Goal: Transaction & Acquisition: Purchase product/service

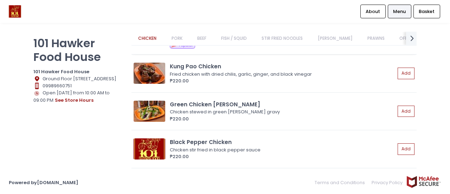
scroll to position [176, 0]
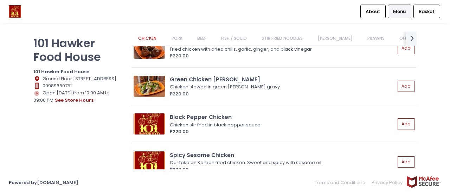
click at [335, 33] on link "[PERSON_NAME]" at bounding box center [334, 38] width 48 height 13
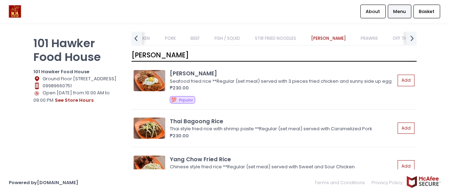
scroll to position [1800, 0]
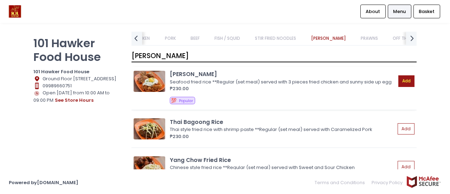
click at [401, 84] on button "Add" at bounding box center [406, 81] width 16 height 12
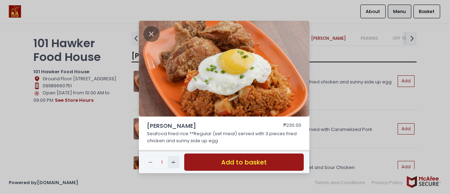
click at [171, 162] on icon "Add Created with Sketch." at bounding box center [173, 162] width 6 height 6
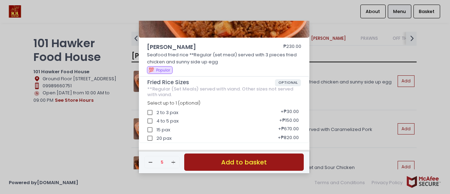
click at [218, 165] on button "Add to basket" at bounding box center [243, 161] width 119 height 17
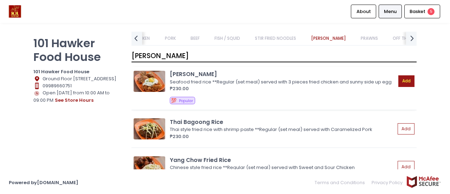
click at [400, 80] on button "Add" at bounding box center [406, 81] width 16 height 12
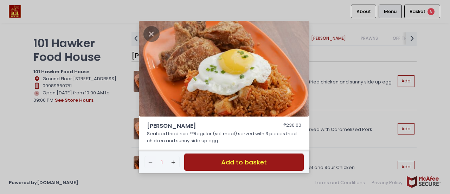
scroll to position [79, 0]
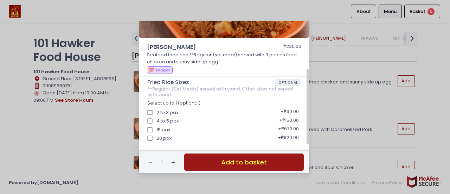
click at [157, 120] on div "4 to 5 pax + ₱150.00" at bounding box center [224, 118] width 154 height 9
click at [149, 120] on input "4 to 5 pax" at bounding box center [149, 120] width 13 height 13
checkbox input "true"
click at [212, 159] on button "Add to basket" at bounding box center [243, 161] width 119 height 17
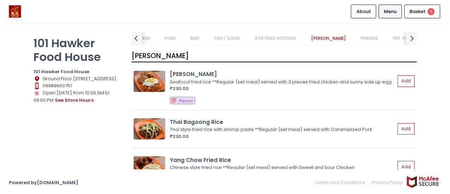
scroll to position [1871, 0]
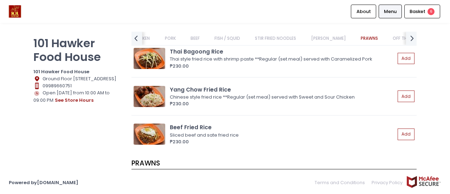
click at [232, 38] on link "FISH / SQUID" at bounding box center [227, 38] width 39 height 13
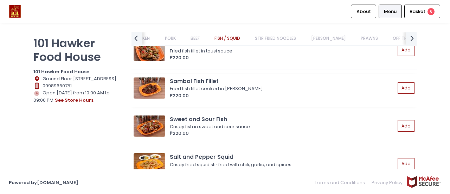
scroll to position [1158, 0]
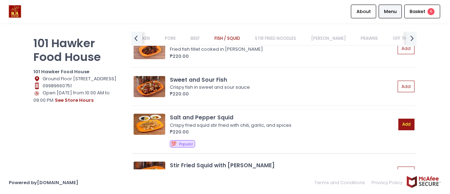
click at [398, 123] on button "Add" at bounding box center [406, 124] width 16 height 12
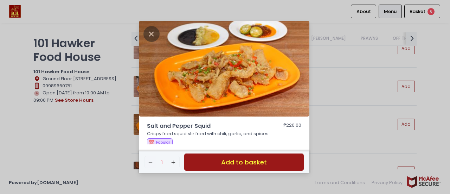
click at [216, 162] on button "Add to basket" at bounding box center [243, 161] width 119 height 17
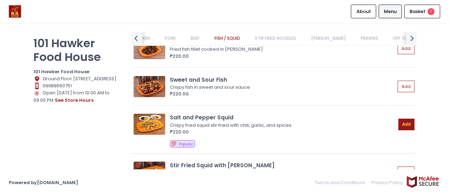
click at [398, 126] on button "Add" at bounding box center [406, 124] width 16 height 12
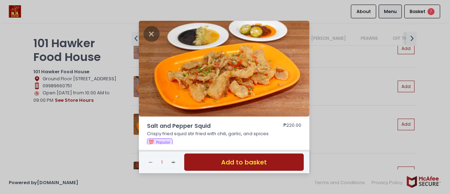
scroll to position [63, 0]
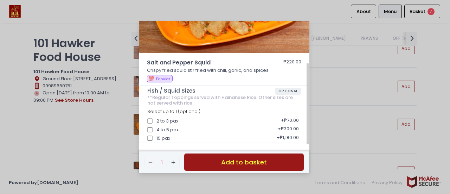
click at [163, 121] on div "2 to 3 pax + ₱70.00" at bounding box center [224, 118] width 154 height 9
click at [149, 123] on input "4 to 5 pax" at bounding box center [149, 129] width 13 height 13
checkbox input "true"
click at [151, 120] on input "2 to 3 pax" at bounding box center [149, 120] width 13 height 13
checkbox input "false"
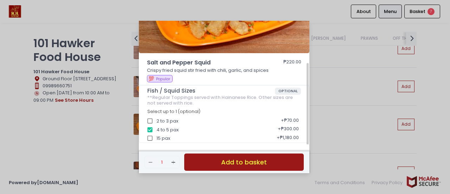
click at [152, 128] on input "4 to 5 pax" at bounding box center [149, 129] width 13 height 13
checkbox input "false"
click at [150, 119] on input "2 to 3 pax" at bounding box center [149, 120] width 13 height 13
checkbox input "true"
click at [232, 163] on button "Add to basket" at bounding box center [243, 161] width 119 height 17
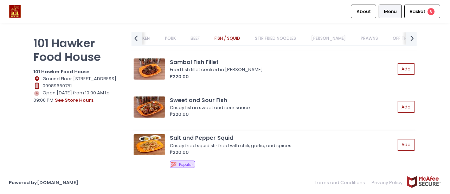
scroll to position [1123, 0]
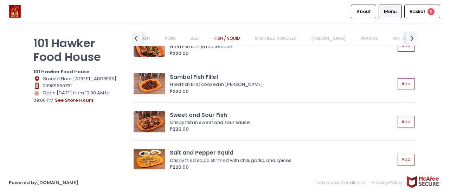
click at [171, 37] on link "PORK" at bounding box center [170, 38] width 25 height 13
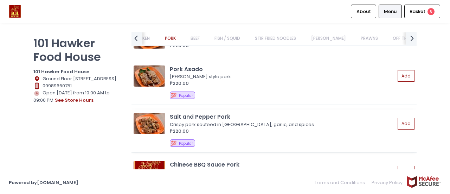
scroll to position [547, 0]
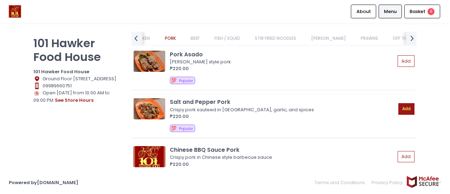
click at [402, 105] on button "Add" at bounding box center [406, 109] width 16 height 12
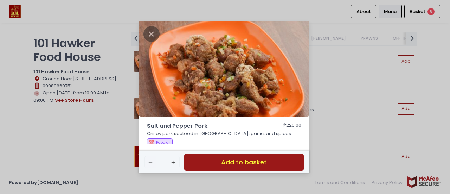
click at [213, 162] on button "Add to basket" at bounding box center [243, 161] width 119 height 17
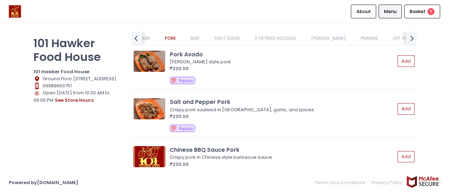
click at [149, 38] on link "CHICKEN" at bounding box center [141, 38] width 32 height 13
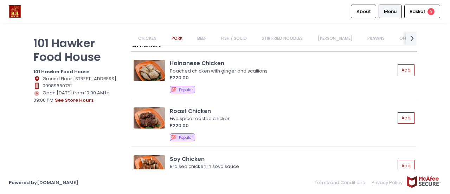
scroll to position [0, 0]
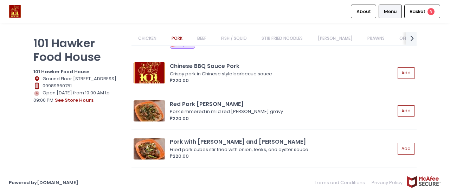
click at [329, 38] on link "[PERSON_NAME]" at bounding box center [334, 38] width 48 height 13
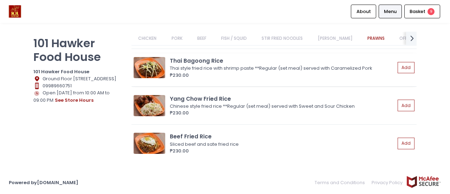
scroll to position [1906, 0]
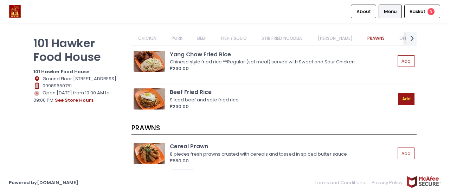
click at [400, 105] on button "Add" at bounding box center [406, 99] width 16 height 12
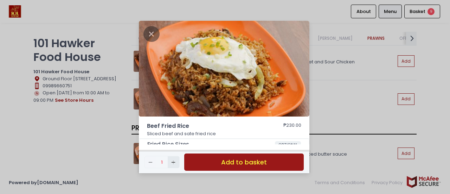
click at [176, 163] on button "Add Created with Sketch." at bounding box center [174, 162] width 12 height 12
click at [214, 162] on button "Add to basket" at bounding box center [243, 161] width 119 height 17
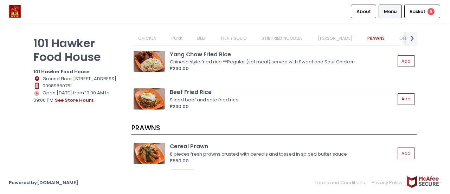
click at [237, 40] on link "FISH / SQUID" at bounding box center [233, 38] width 39 height 13
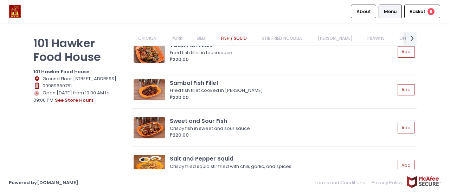
scroll to position [1158, 0]
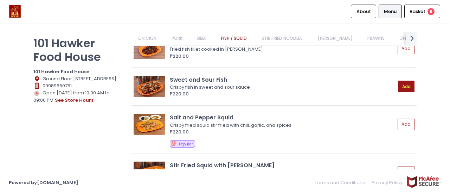
click at [402, 83] on button "Add" at bounding box center [406, 86] width 16 height 12
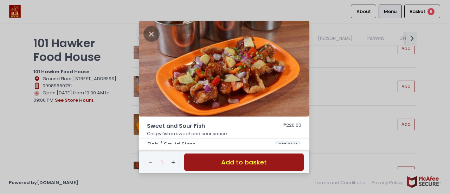
scroll to position [35, 0]
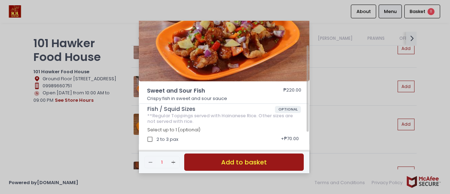
click at [152, 137] on input "2 to 3 pax" at bounding box center [149, 138] width 13 height 13
checkbox input "true"
click at [229, 162] on button "Add to basket" at bounding box center [243, 161] width 119 height 17
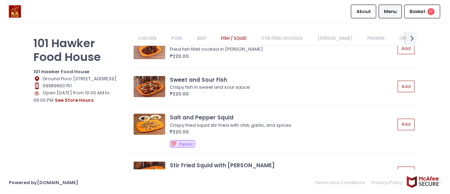
click at [178, 33] on link "PORK" at bounding box center [176, 38] width 25 height 13
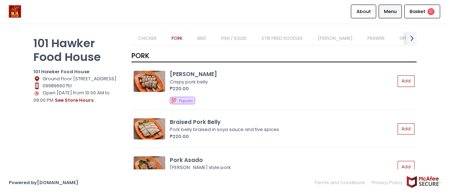
scroll to position [512, 0]
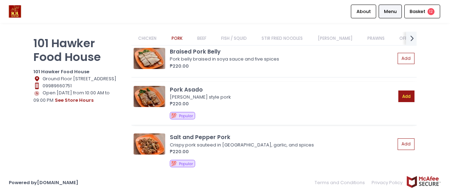
click at [401, 97] on button "Add" at bounding box center [406, 96] width 16 height 12
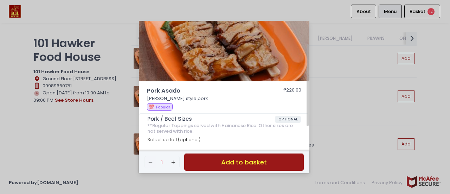
scroll to position [63, 0]
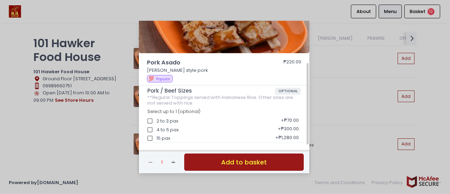
click at [149, 118] on input "2 to 3 pax" at bounding box center [149, 120] width 13 height 13
checkbox input "true"
click at [228, 163] on button "Add to basket" at bounding box center [243, 161] width 119 height 17
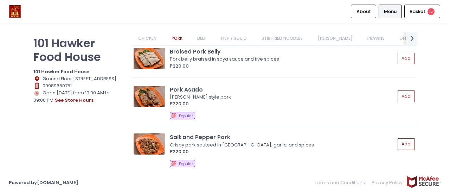
click at [286, 35] on link "STIR FRIED NOODLES" at bounding box center [282, 38] width 55 height 13
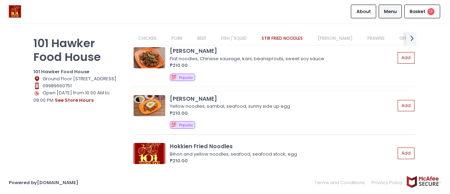
scroll to position [1413, 0]
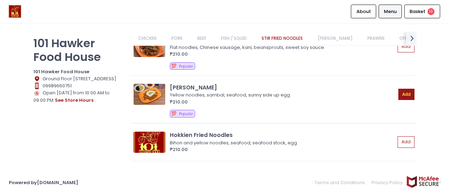
click at [403, 91] on button "Add" at bounding box center [406, 95] width 16 height 12
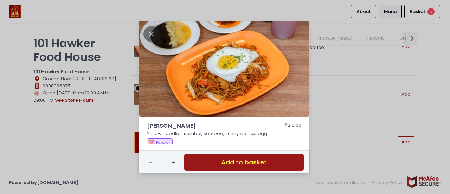
click at [206, 161] on button "Add to basket" at bounding box center [243, 161] width 119 height 17
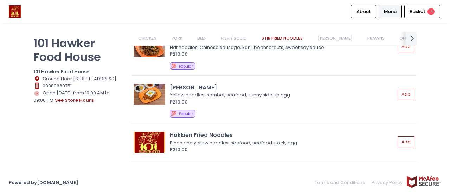
click at [410, 35] on icon at bounding box center [412, 38] width 4 height 6
click at [171, 37] on link "NOODLE SOUPS" at bounding box center [174, 38] width 45 height 13
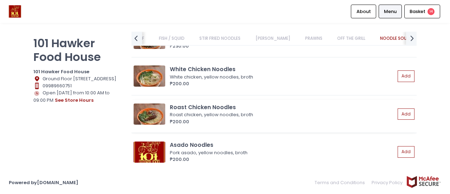
scroll to position [2441, 0]
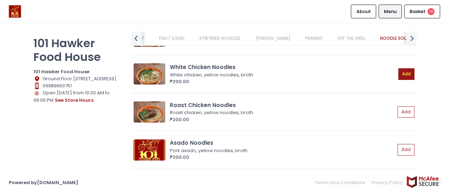
click at [402, 73] on button "Add" at bounding box center [406, 74] width 16 height 12
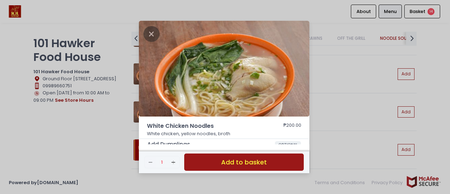
click at [262, 162] on button "Add to basket" at bounding box center [243, 161] width 119 height 17
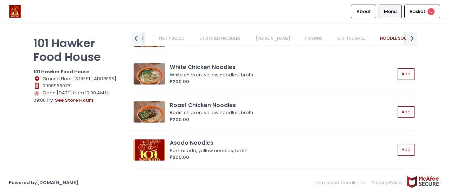
scroll to position [2476, 0]
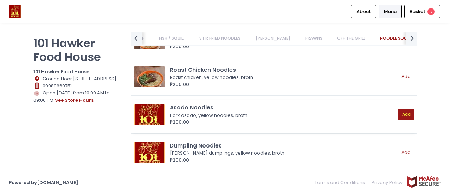
click at [403, 113] on button "Add" at bounding box center [406, 115] width 16 height 12
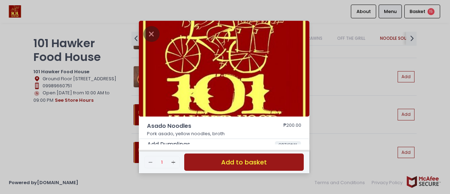
click at [243, 160] on button "Add to basket" at bounding box center [243, 161] width 119 height 17
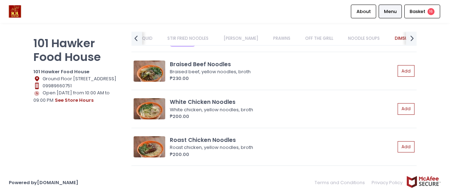
scroll to position [2371, 0]
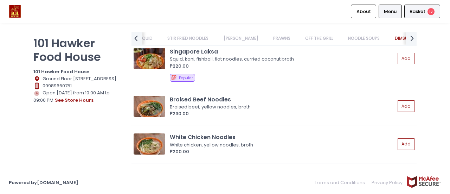
click at [425, 12] on div "Basket 16" at bounding box center [422, 12] width 36 height 14
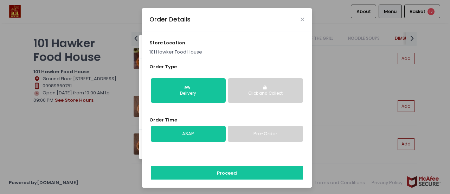
scroll to position [1, 0]
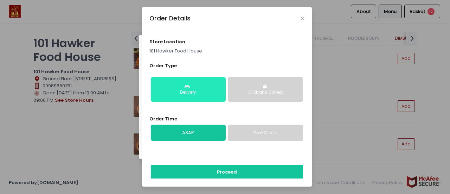
click at [206, 87] on button "Delivery" at bounding box center [188, 89] width 75 height 25
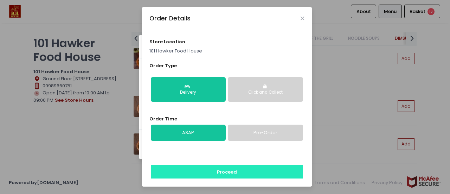
click at [243, 169] on button "Proceed" at bounding box center [227, 171] width 152 height 13
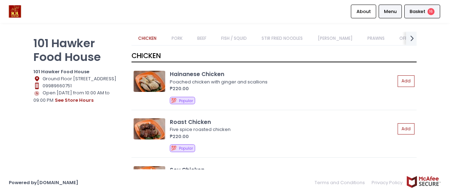
click at [430, 11] on span "16" at bounding box center [430, 11] width 7 height 7
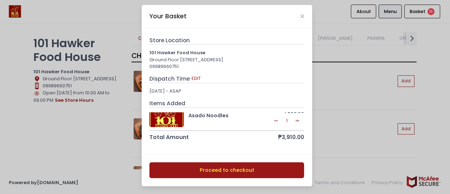
scroll to position [169, 0]
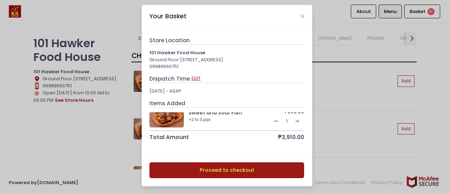
click at [192, 82] on button "EDIT" at bounding box center [196, 78] width 10 height 8
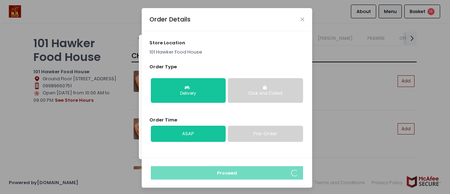
click at [192, 89] on div "Delivery Click and Collect" at bounding box center [226, 90] width 155 height 36
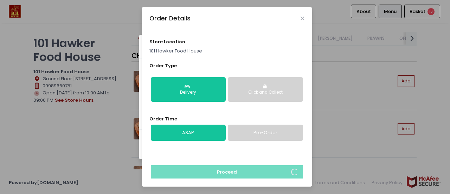
click at [249, 132] on link "Pre-Order" at bounding box center [265, 132] width 75 height 16
select select "[DATE]"
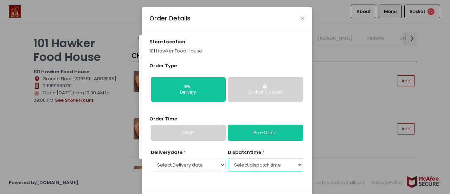
click at [256, 164] on select "Select dispatch time 11:00 AM - 11:30 AM 11:30 AM - 12:00 PM 12:00 PM - 12:30 P…" at bounding box center [265, 164] width 75 height 13
select select "11:30"
click at [228, 158] on select "Select dispatch time 11:00 AM - 11:30 AM 11:30 AM - 12:00 PM 12:00 PM - 12:30 P…" at bounding box center [265, 164] width 75 height 13
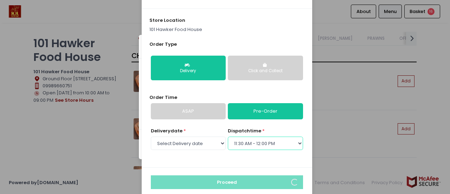
scroll to position [33, 0]
